Goal: Check status: Check status

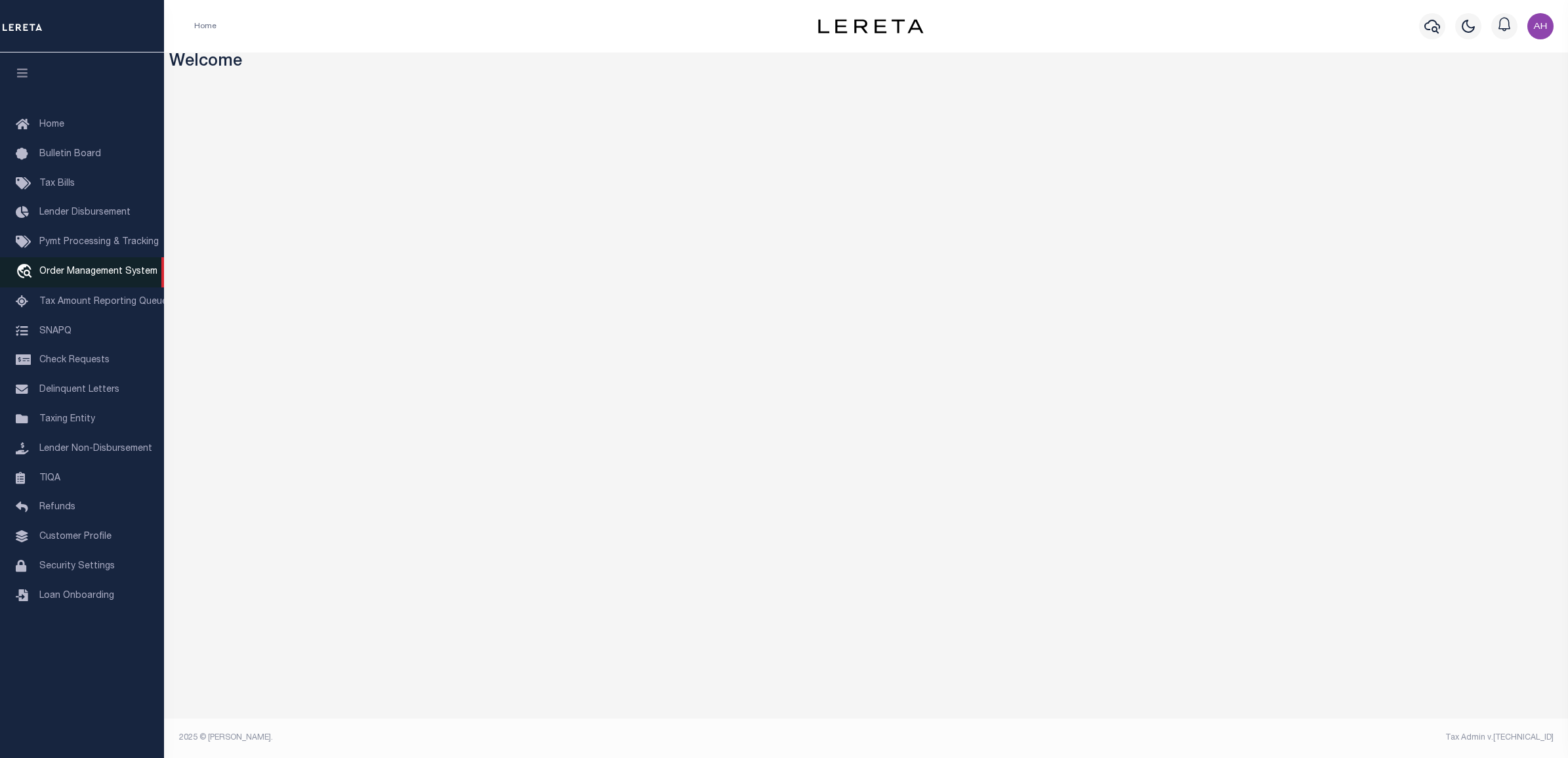
drag, startPoint x: 91, startPoint y: 271, endPoint x: 113, endPoint y: 286, distance: 26.6
click at [91, 271] on span "Order Management System" at bounding box center [99, 271] width 118 height 9
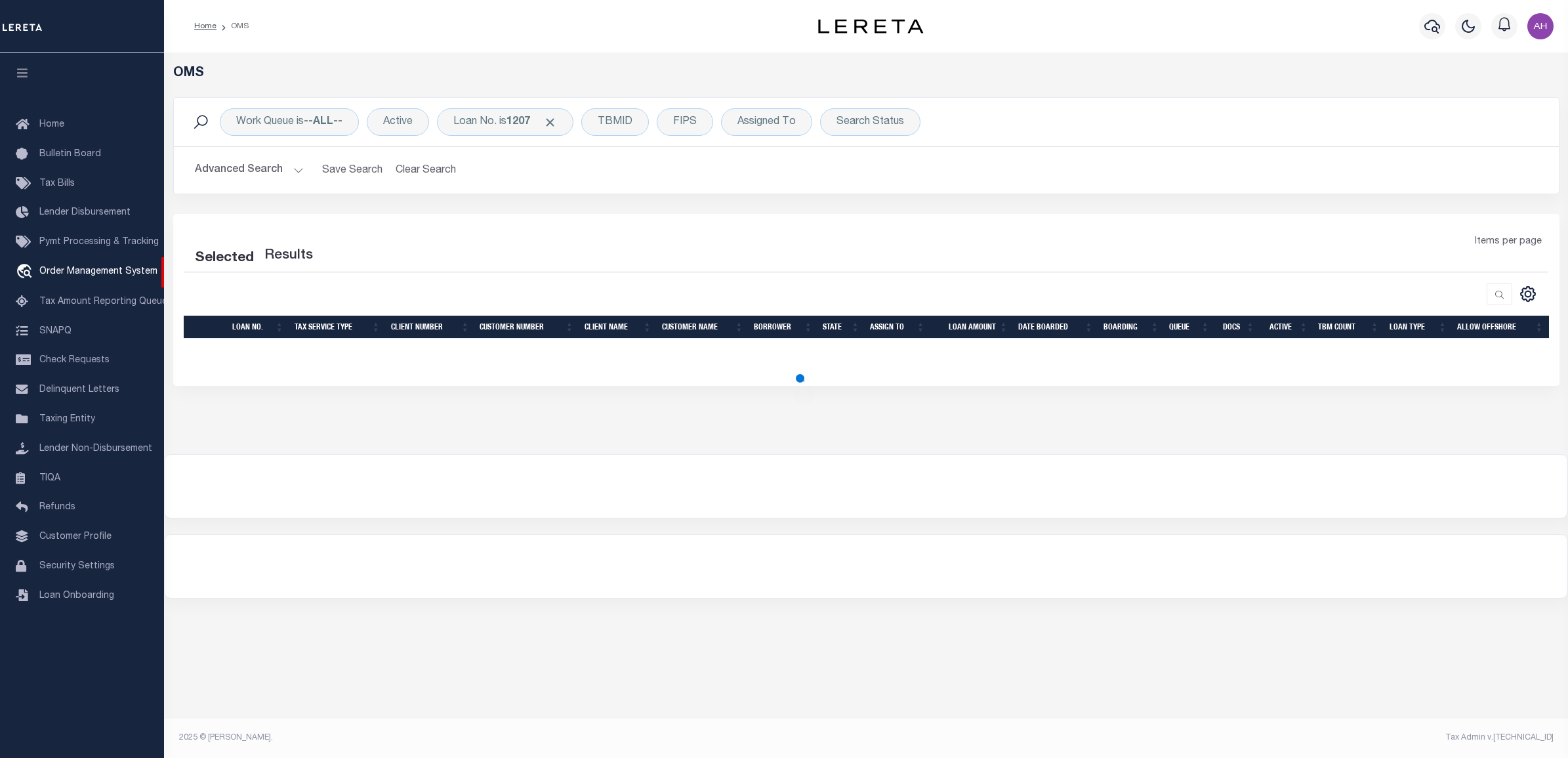
select select "200"
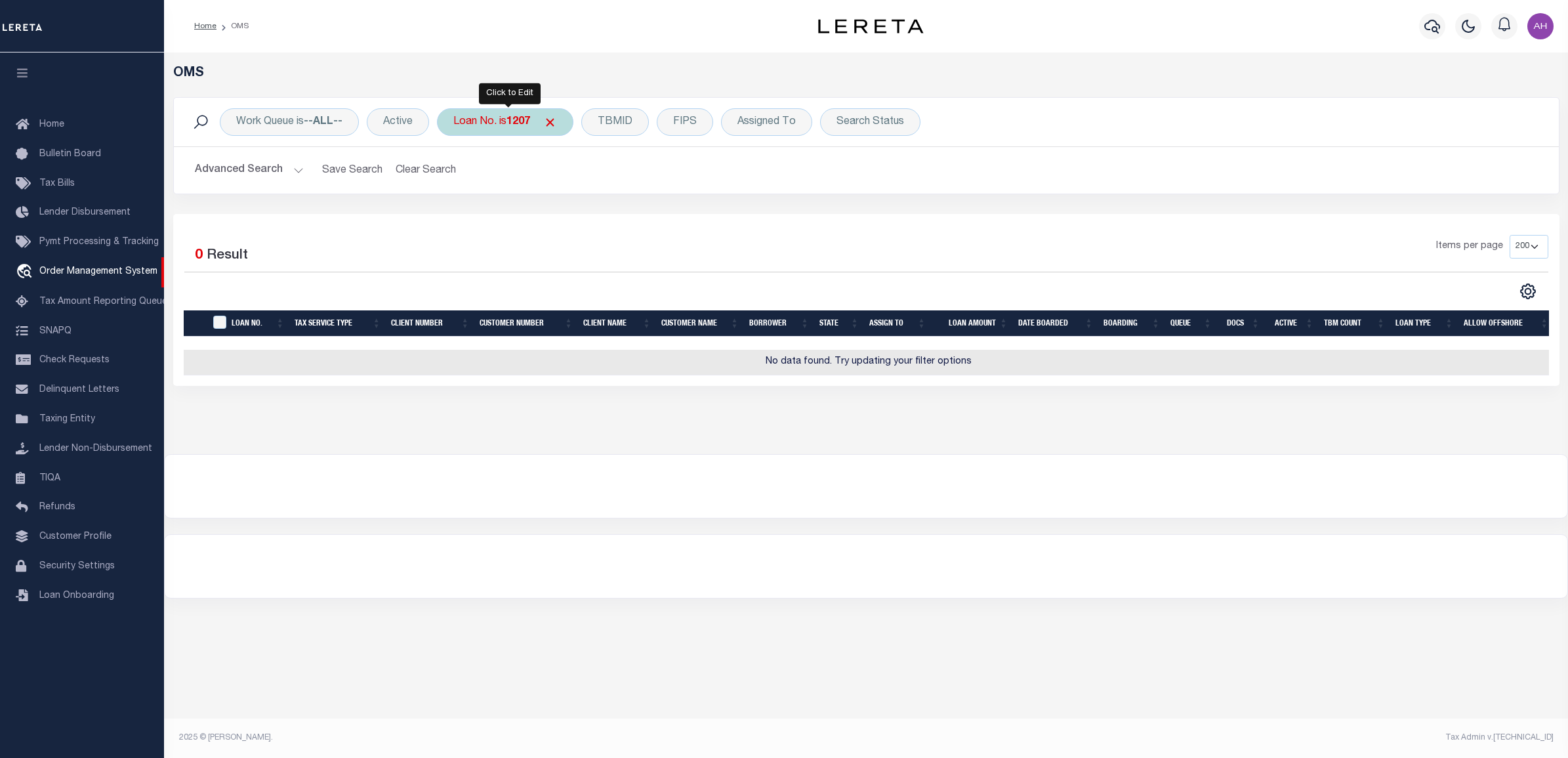
click at [515, 126] on b "1207" at bounding box center [518, 121] width 23 height 11
click at [506, 155] on select "Is Contains" at bounding box center [550, 150] width 193 height 25
select select "c"
click at [456, 138] on select "Is Contains" at bounding box center [550, 150] width 193 height 25
click at [635, 224] on input "Apply" at bounding box center [628, 214] width 39 height 22
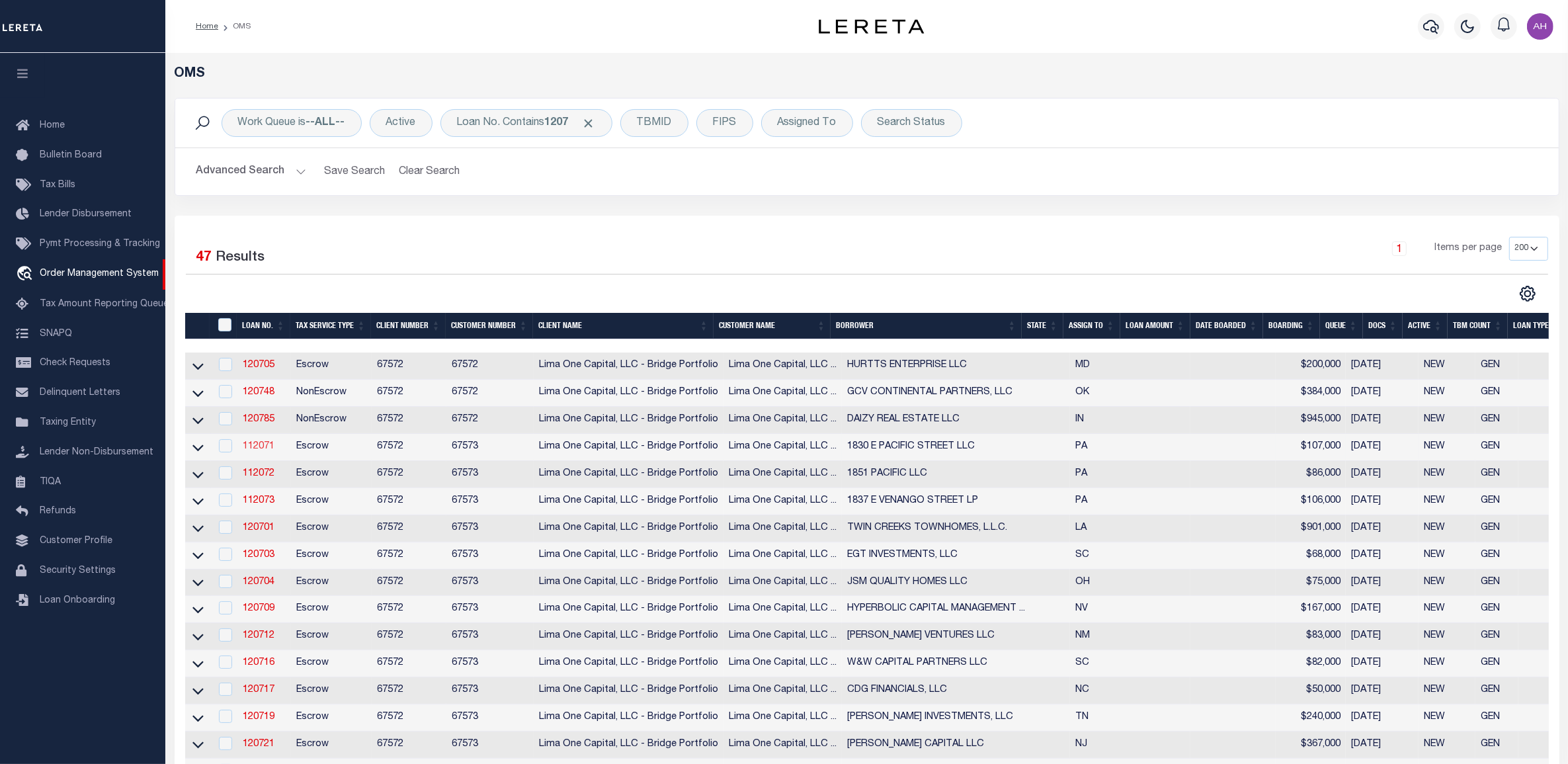
click at [265, 451] on link "112071" at bounding box center [259, 446] width 32 height 9
type input "112071"
type input "1830 E PACIFIC STREET LLC"
select select
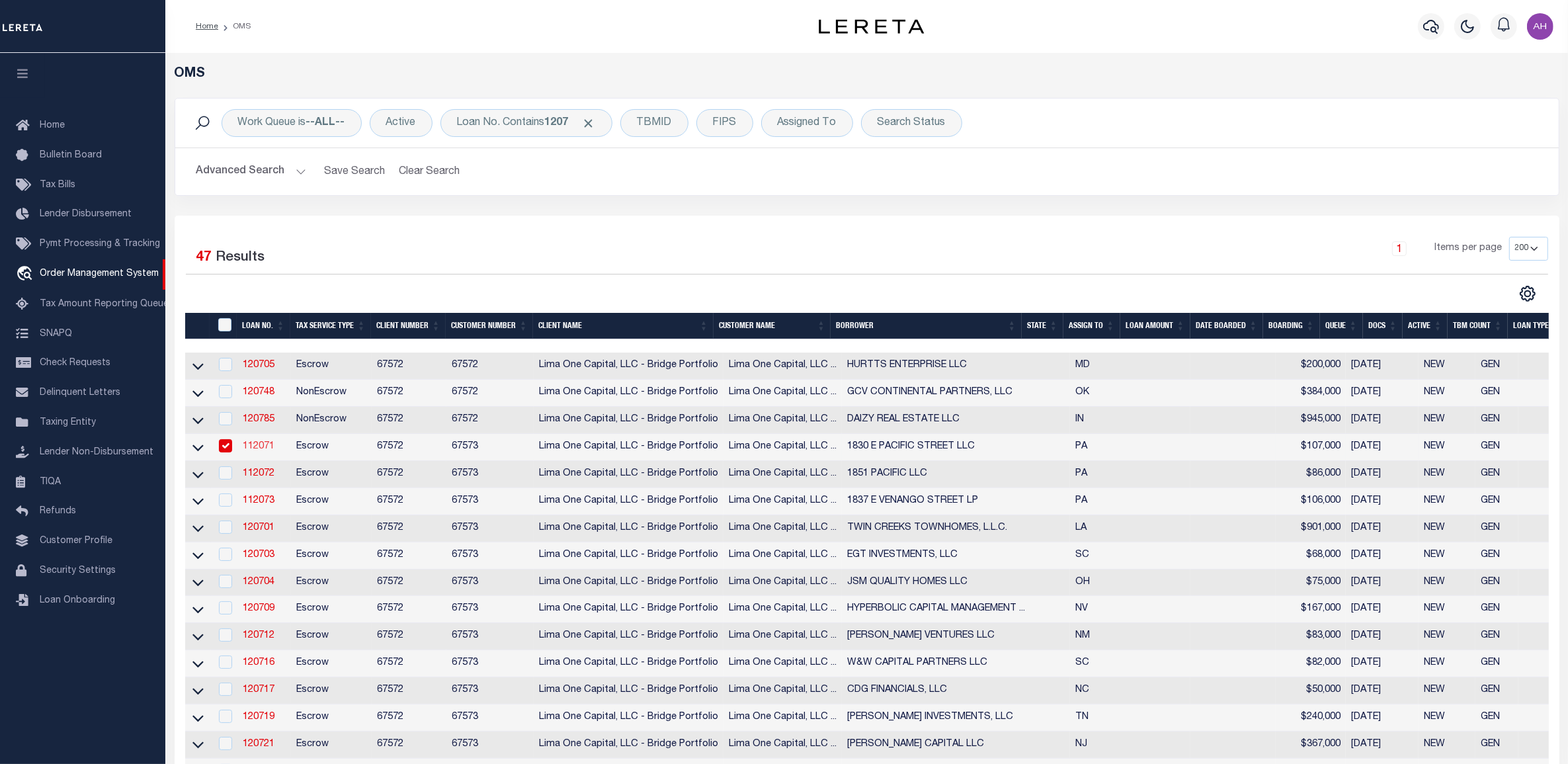
select select
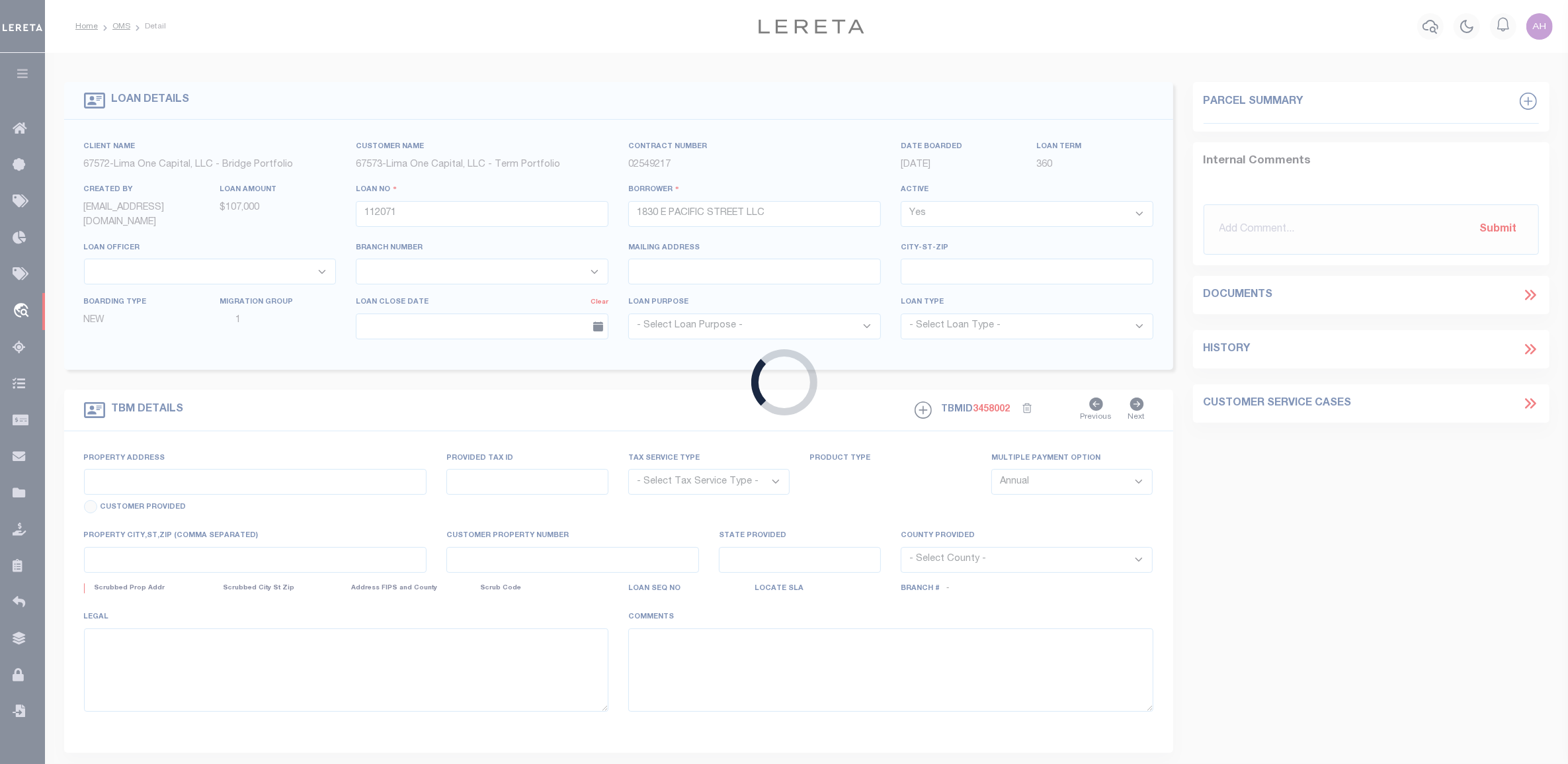
type input "[STREET_ADDRESS]"
radio input "true"
select select "Escrow"
select select
type input "[GEOGRAPHIC_DATA] [GEOGRAPHIC_DATA] 19134"
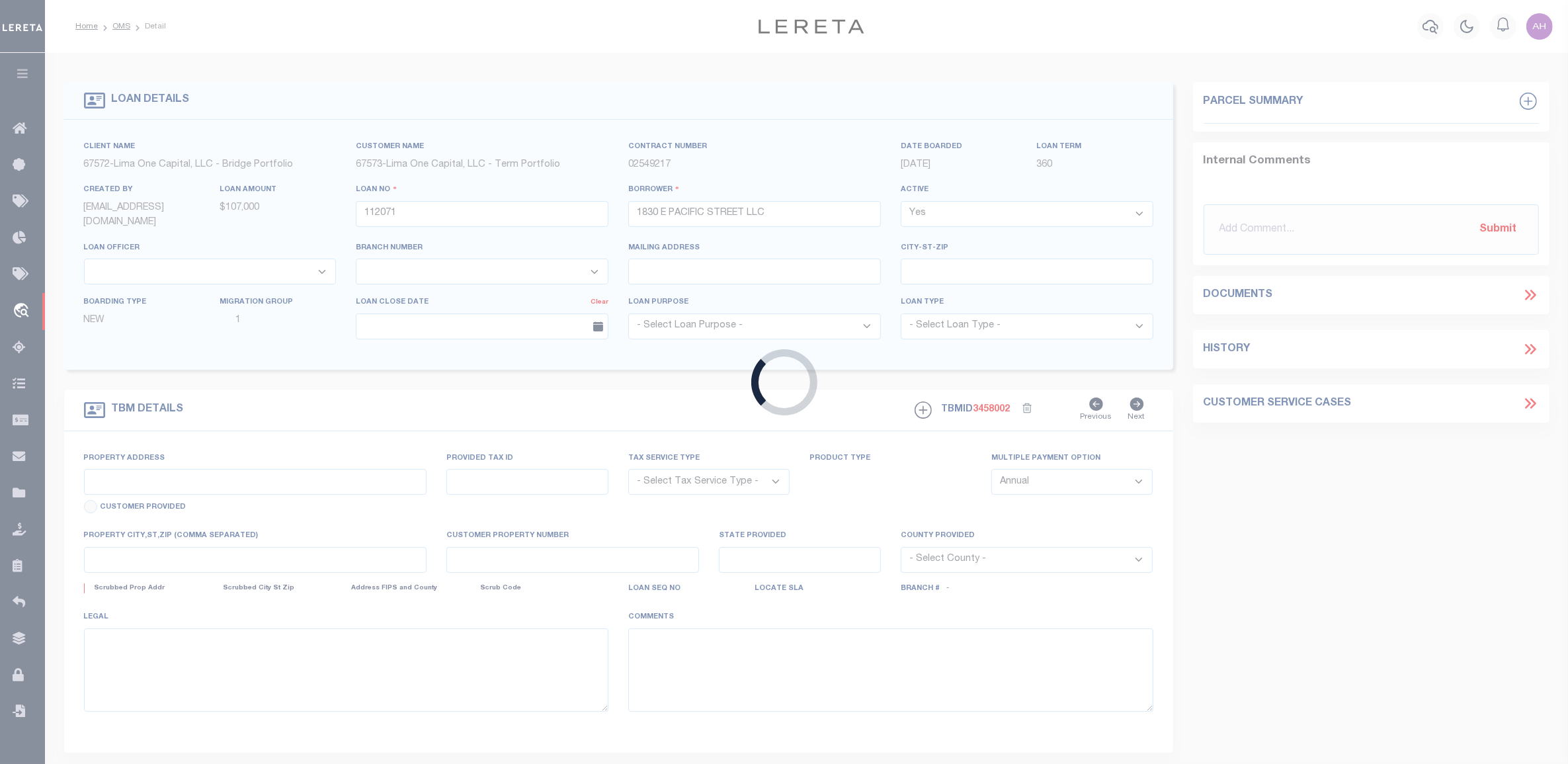
type input "112071-1"
type input "PA"
type textarea "COLLECTOR: ENTITY: PARCEL: 452162520"
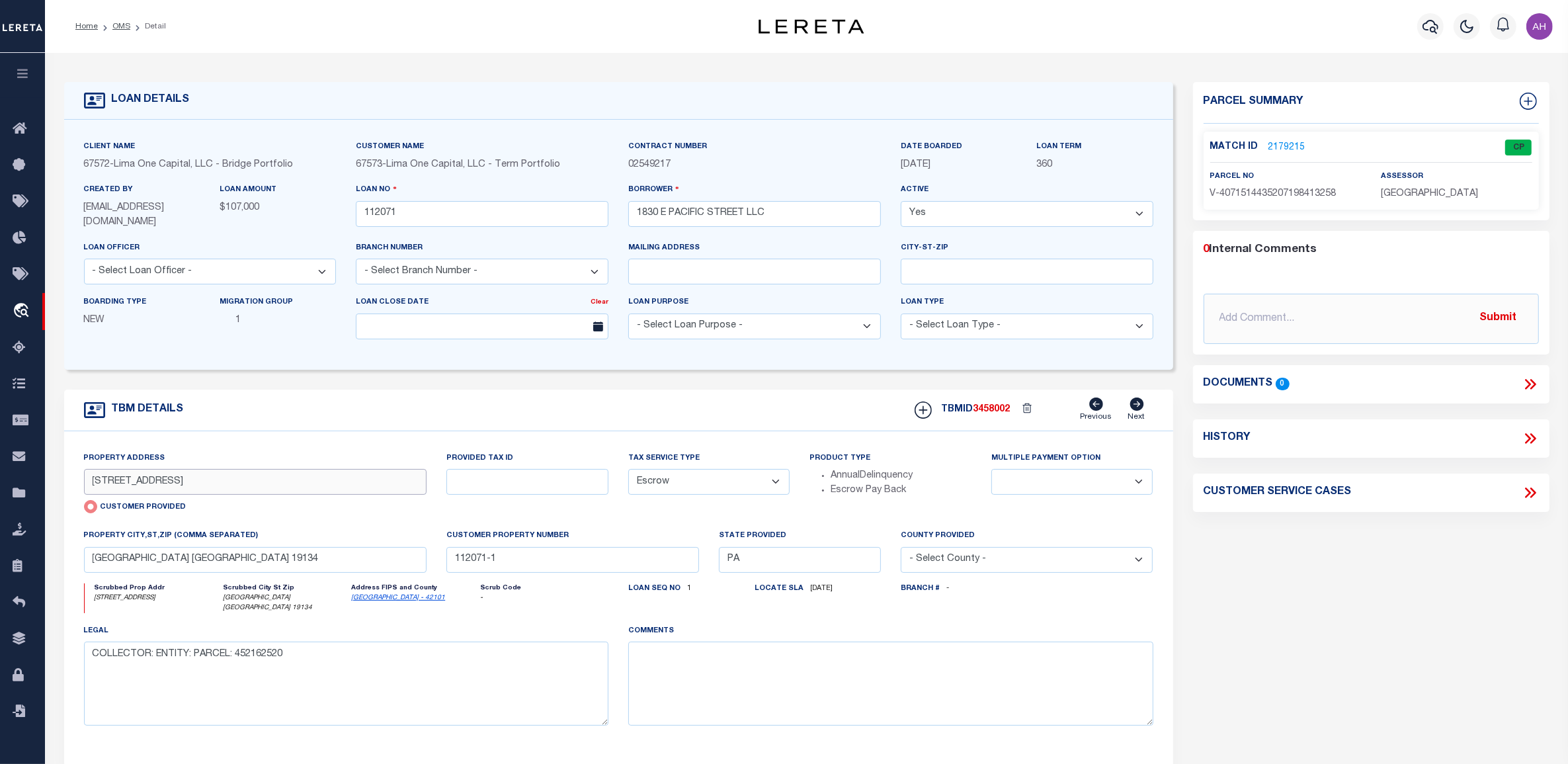
drag, startPoint x: 222, startPoint y: 481, endPoint x: 53, endPoint y: 483, distance: 169.0
click at [53, 483] on div "LOAN DETAILS Client Name 67572 -" at bounding box center [807, 442] width 1516 height 752
drag, startPoint x: 243, startPoint y: 559, endPoint x: 73, endPoint y: 563, distance: 170.0
click at [74, 563] on div "property city,st,zip (Comma separated) [GEOGRAPHIC_DATA] 19134" at bounding box center [255, 555] width 363 height 54
click at [114, 560] on input "[GEOGRAPHIC_DATA] [GEOGRAPHIC_DATA] 19134" at bounding box center [255, 560] width 343 height 26
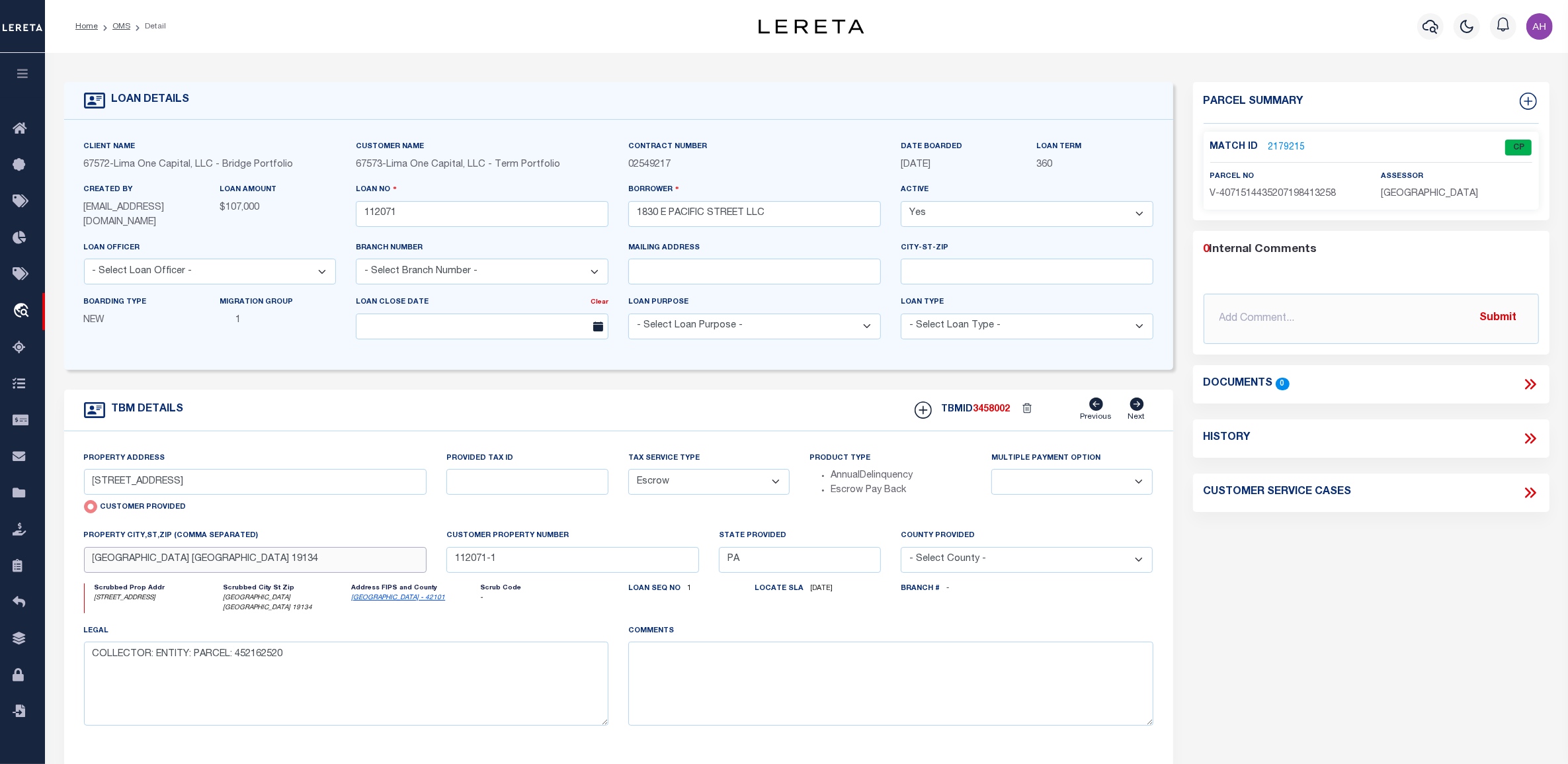
click at [114, 560] on input "[GEOGRAPHIC_DATA] [GEOGRAPHIC_DATA] 19134" at bounding box center [255, 560] width 343 height 26
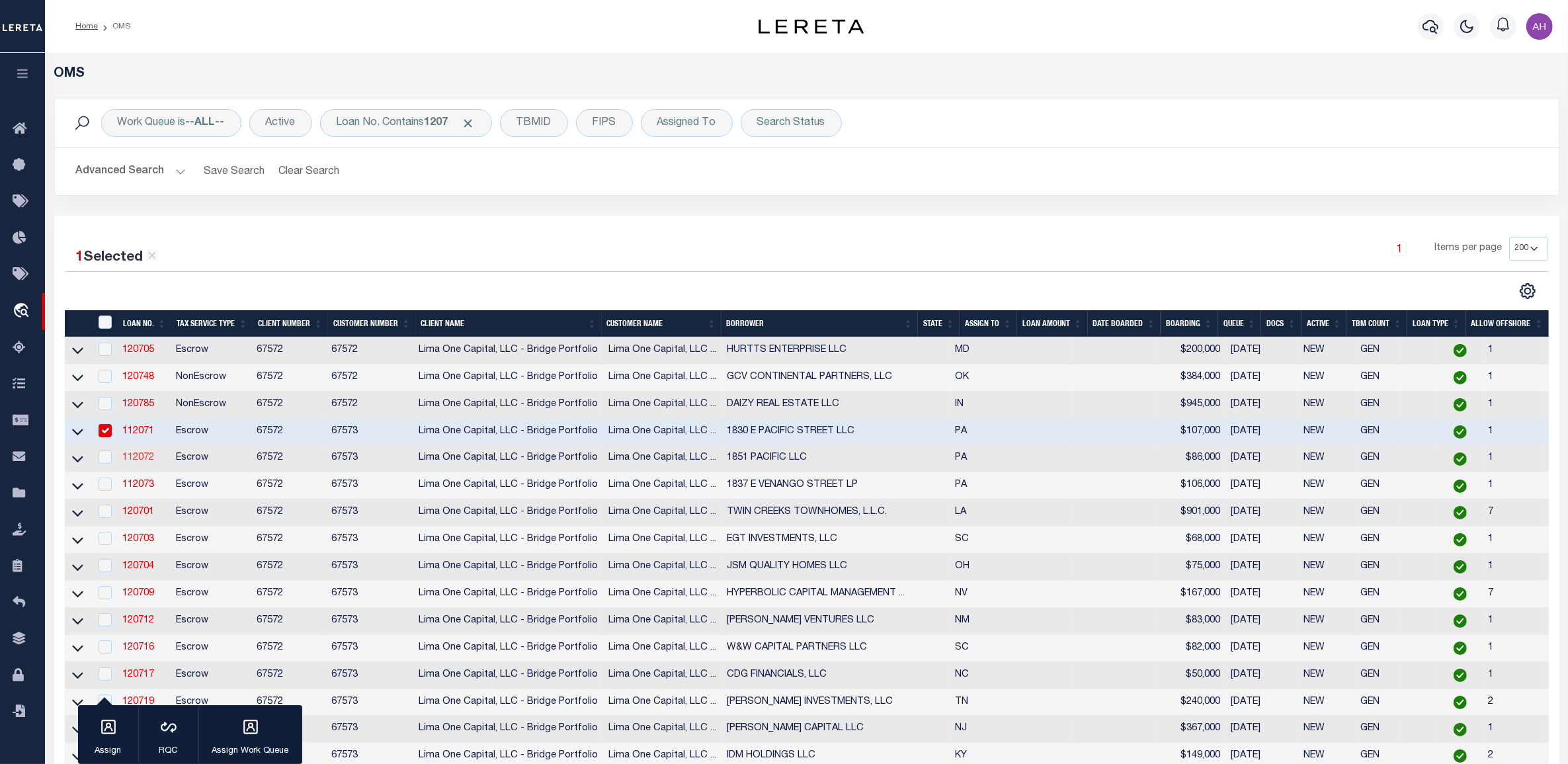
click at [140, 462] on link "112072" at bounding box center [138, 457] width 32 height 9
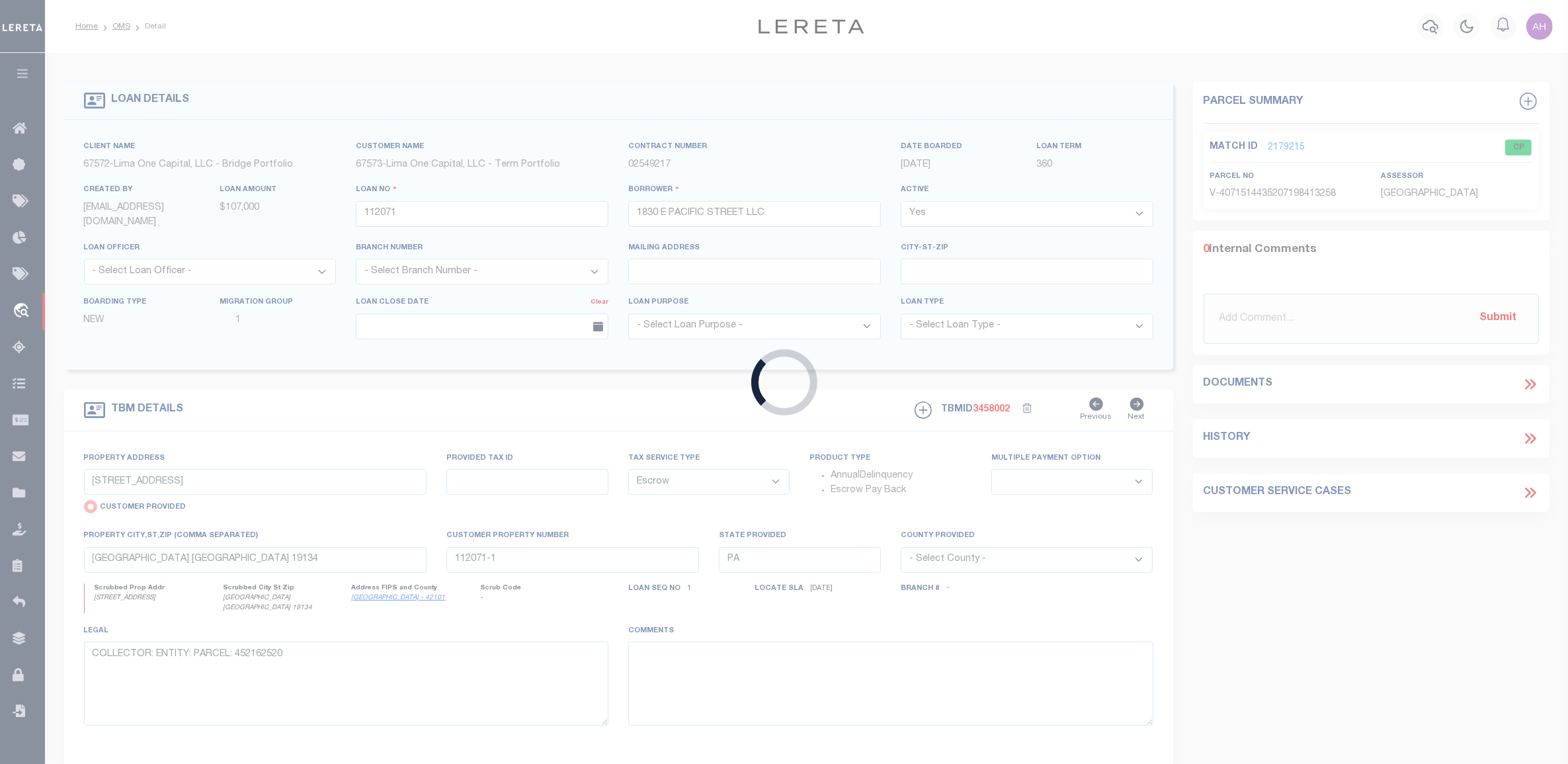
type input "112072"
type input "1851 PACIFIC LLC"
select select
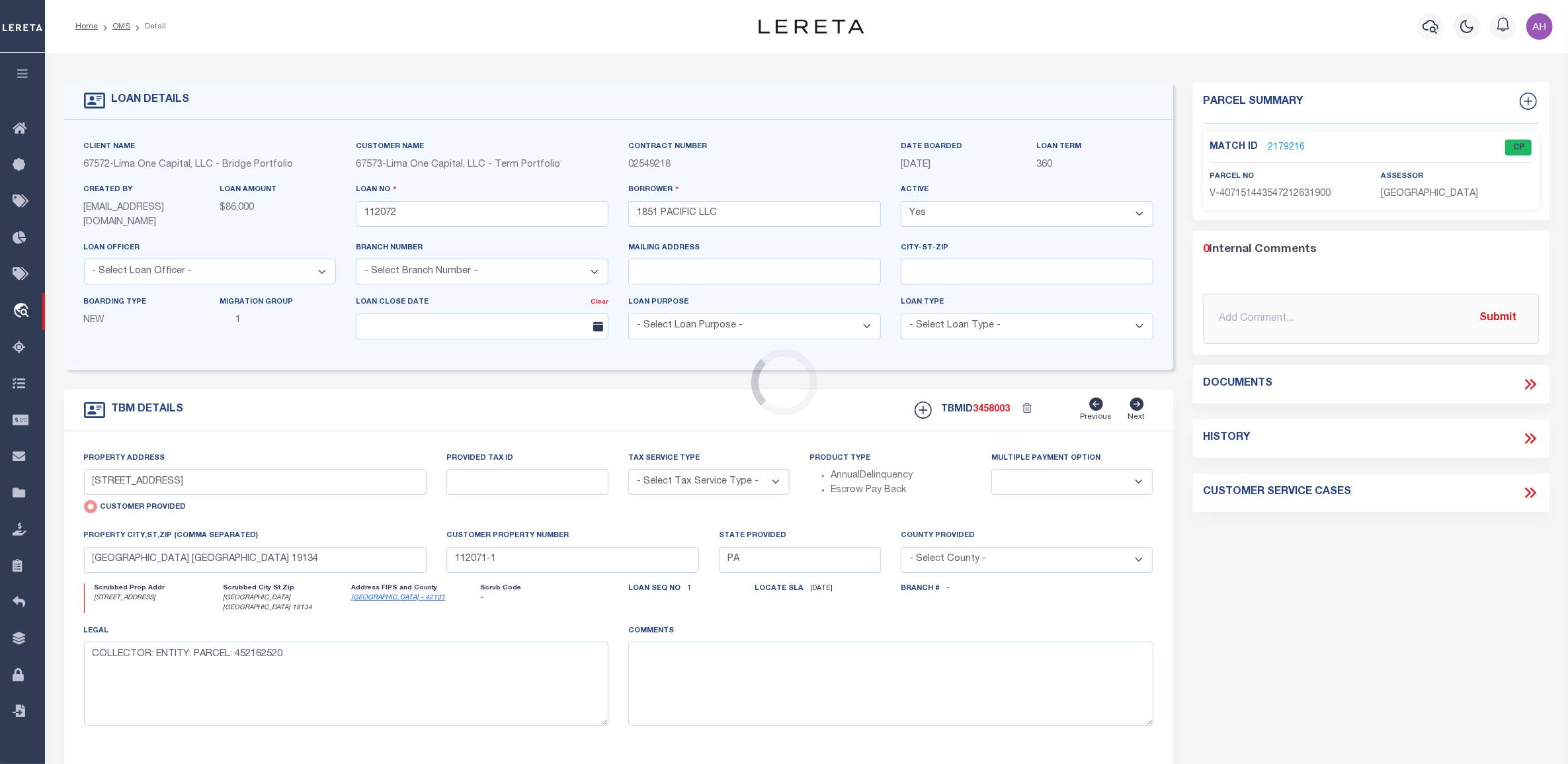
type input "[STREET_ADDRESS]"
select select "Escrow"
select select
type input "112072-1"
type textarea "COLLECTOR: ENTITY: PARCEL: 452170600"
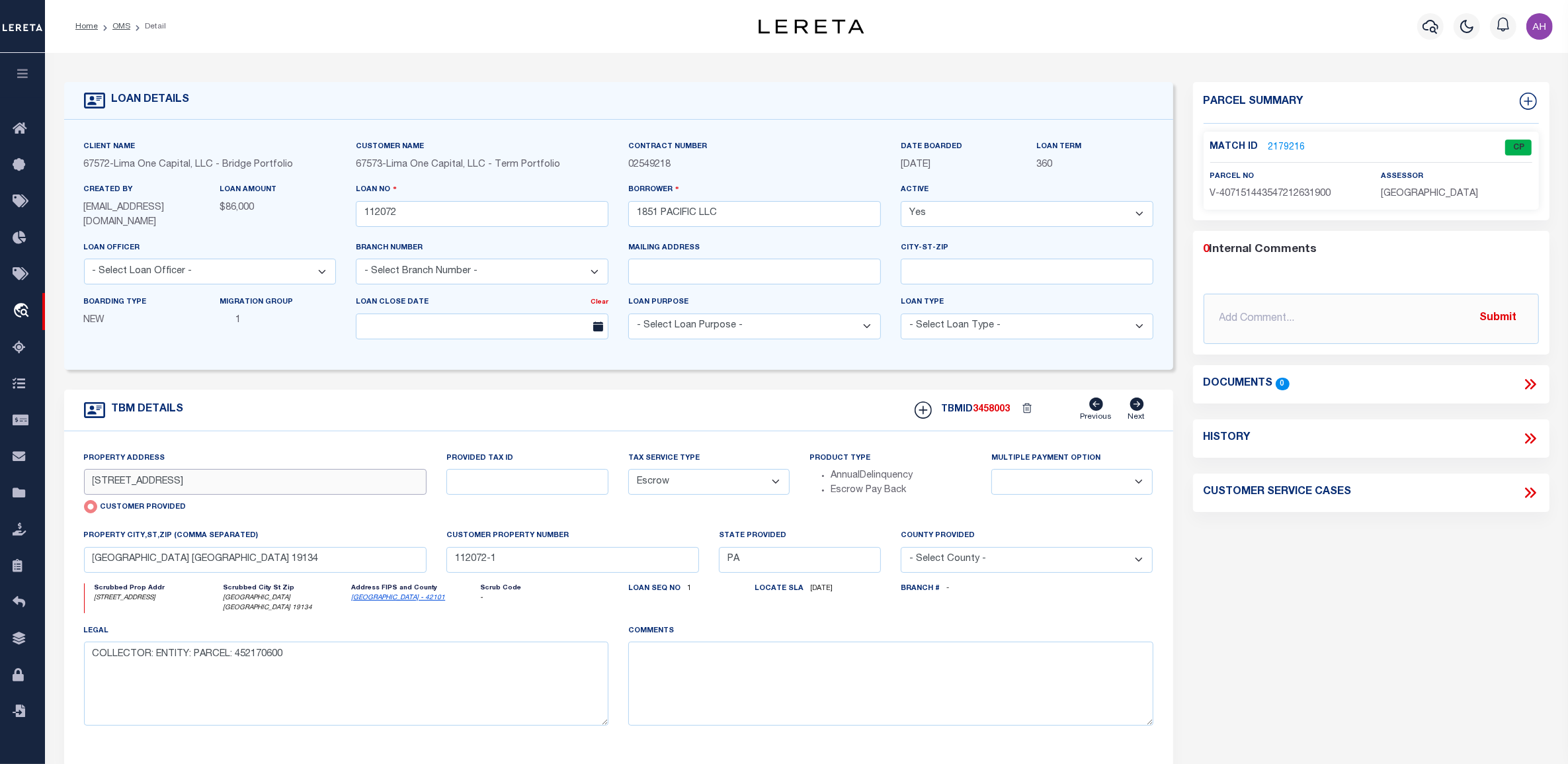
click at [219, 484] on input "[STREET_ADDRESS]" at bounding box center [255, 482] width 343 height 26
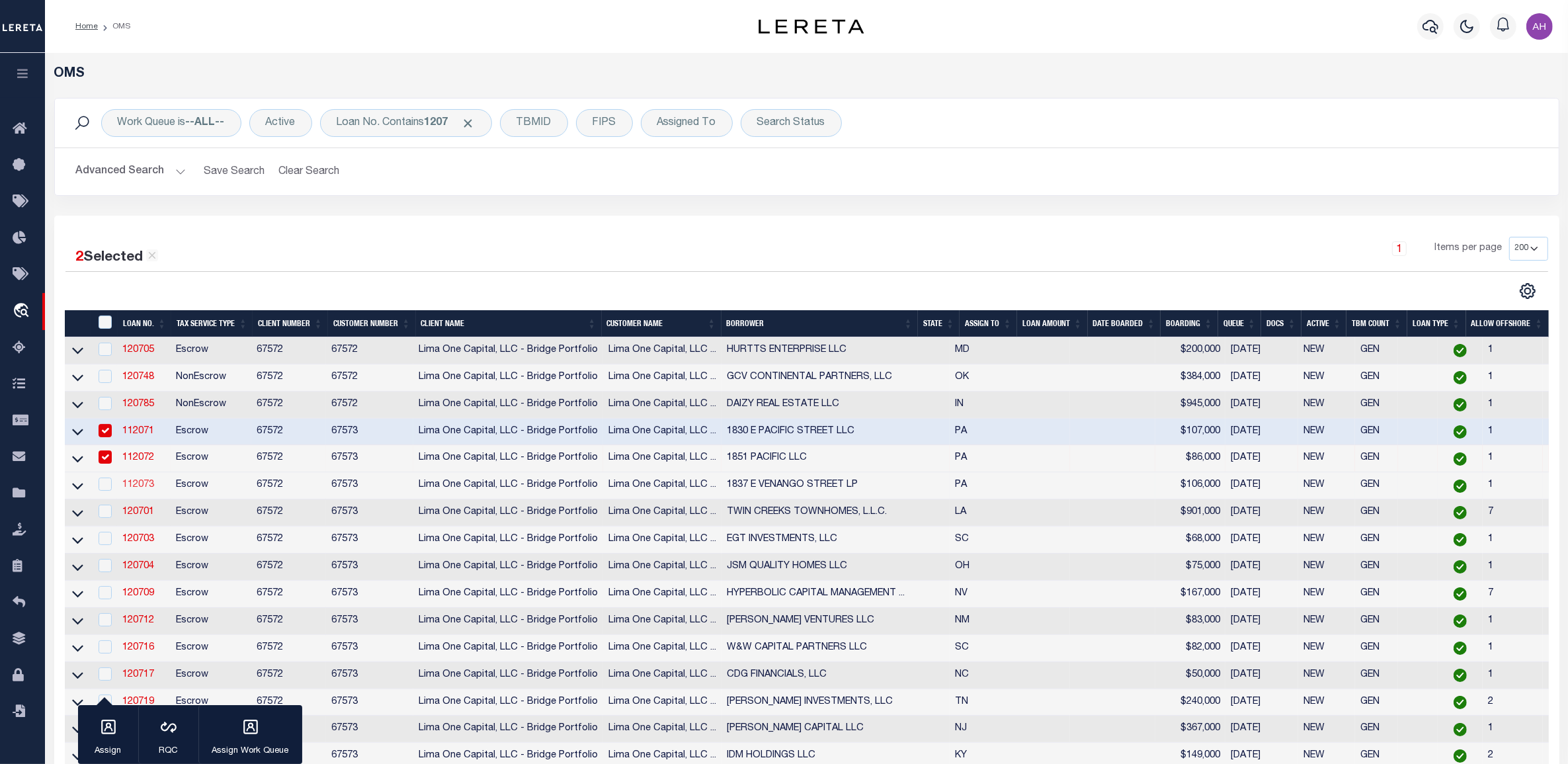
click at [142, 488] on link "112073" at bounding box center [138, 484] width 32 height 9
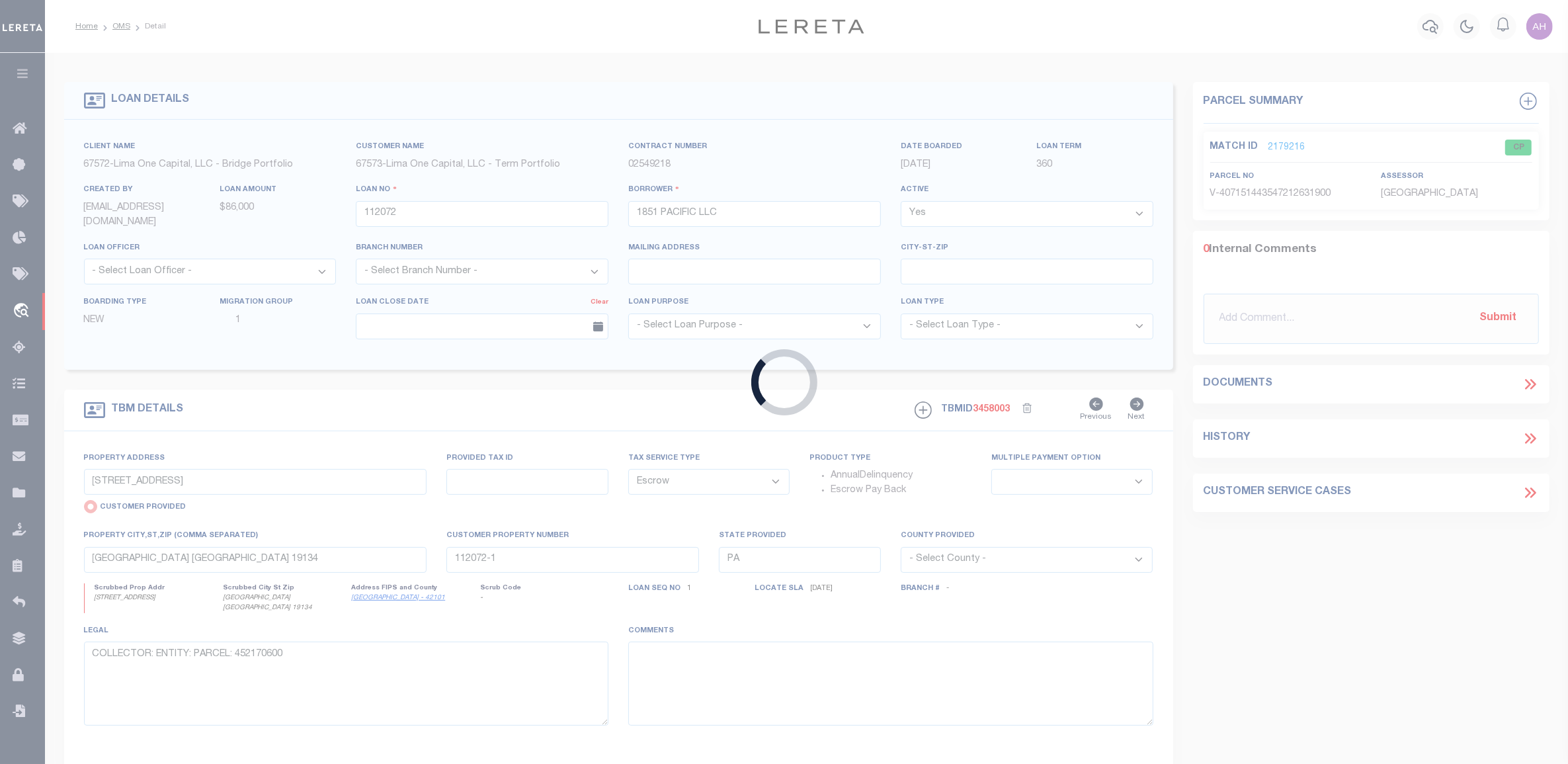
type input "112073"
type input "1837 E VENANGO STREET LP"
select select
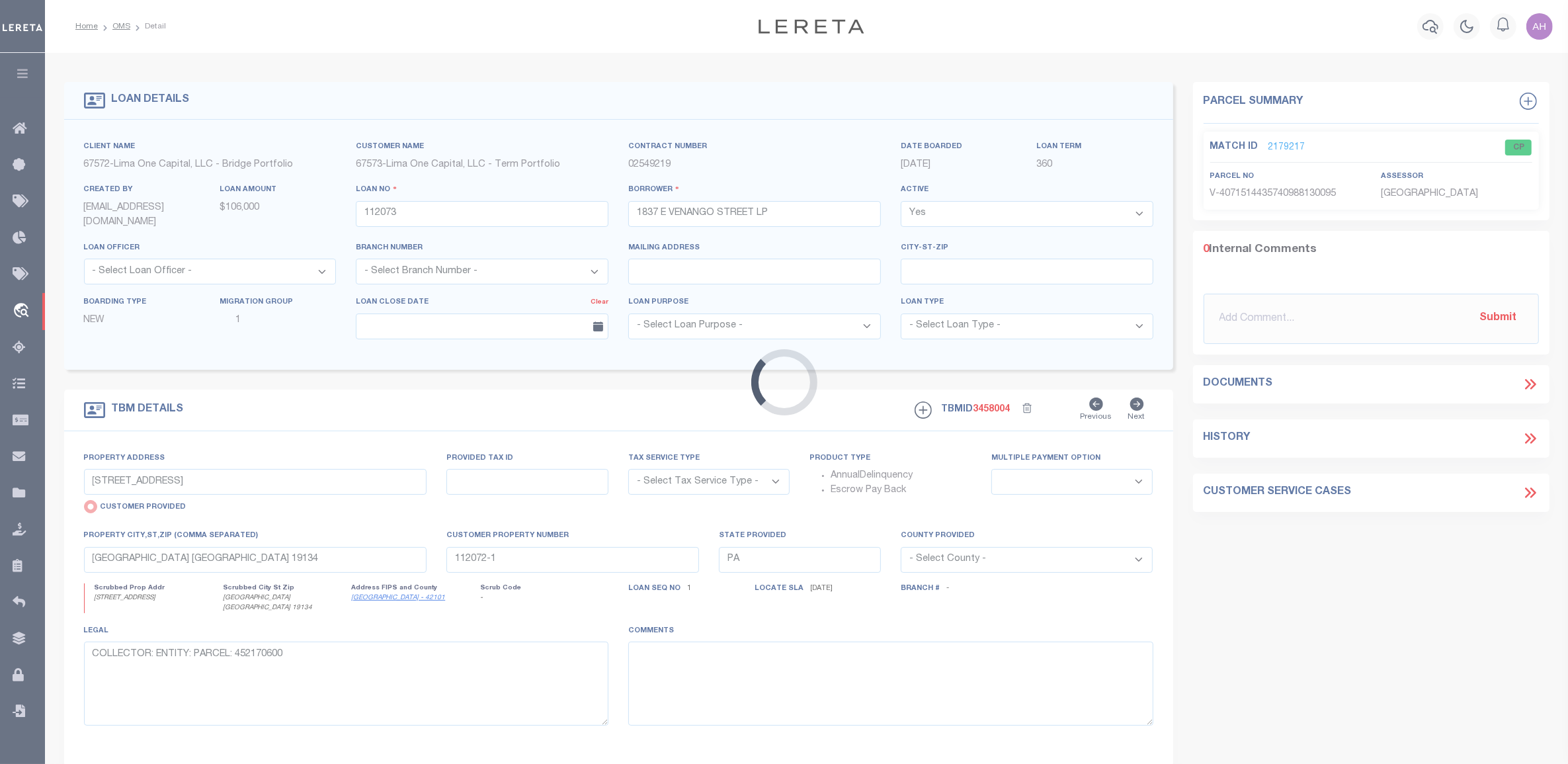
type input "1837 E [GEOGRAPHIC_DATA]"
select select "Escrow"
select select
type input "112073-1"
type textarea "COLLECTOR: ENTITY: PARCEL: 452149500"
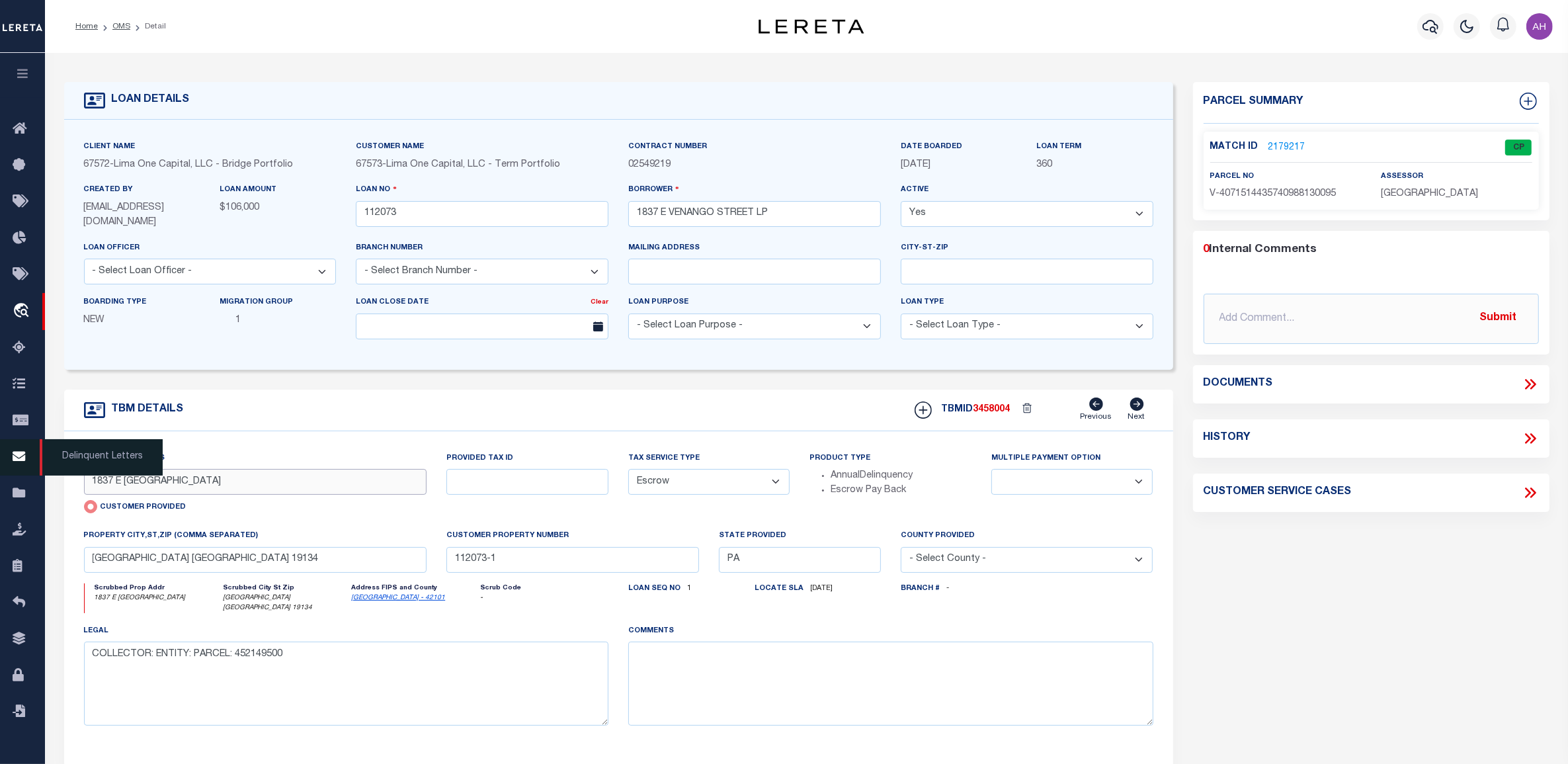
drag, startPoint x: 263, startPoint y: 480, endPoint x: 30, endPoint y: 458, distance: 234.0
click at [30, 458] on div "Home OMS Detail" at bounding box center [784, 509] width 1568 height 1018
